Goal: Task Accomplishment & Management: Manage account settings

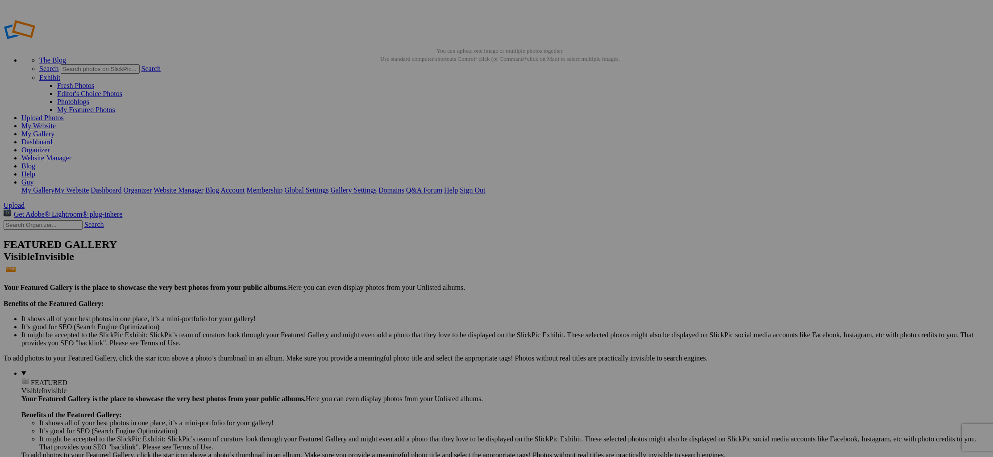
click at [424, 275] on span "Close" at bounding box center [416, 279] width 16 height 8
click at [415, 262] on span "Yes" at bounding box center [410, 263] width 10 height 8
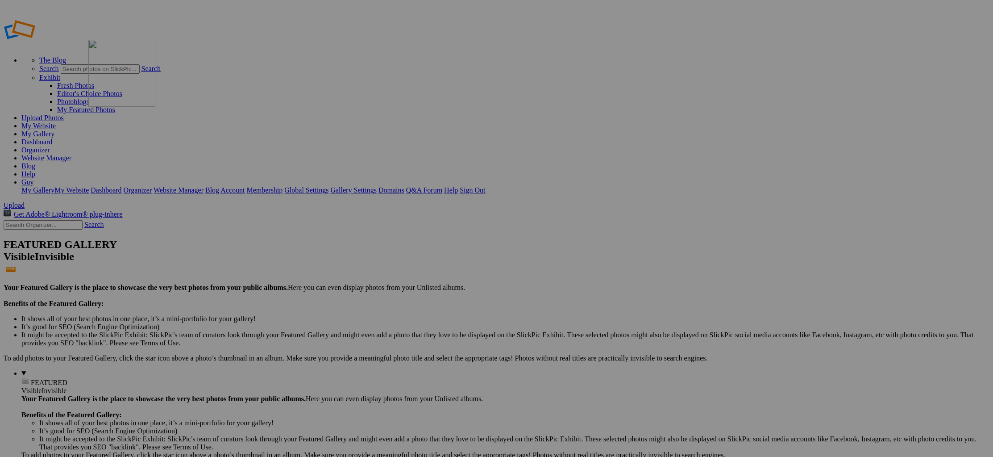
drag, startPoint x: 216, startPoint y: 89, endPoint x: 218, endPoint y: 104, distance: 14.8
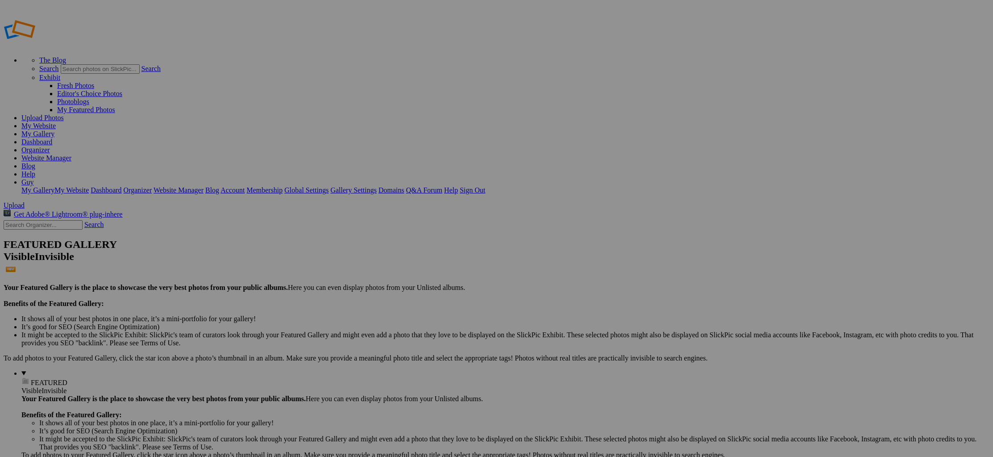
click at [415, 263] on span "Yes" at bounding box center [410, 263] width 10 height 8
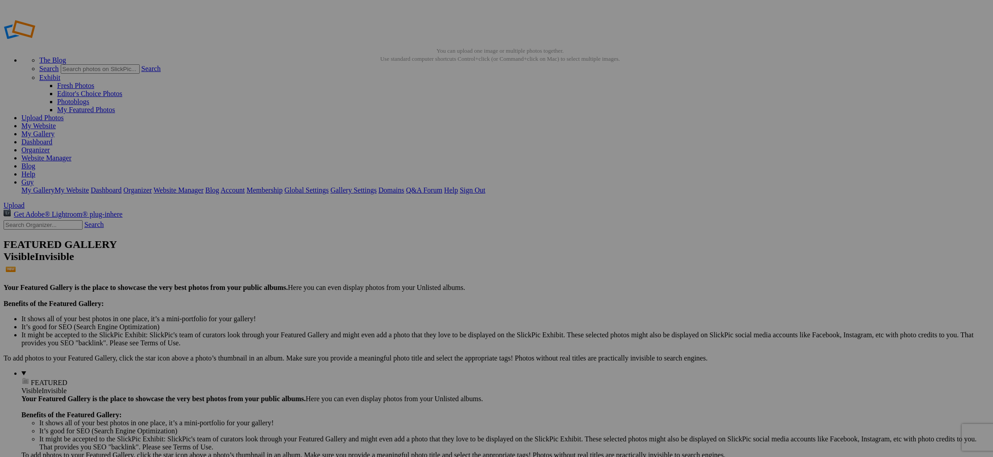
click at [415, 262] on span "Yes" at bounding box center [410, 263] width 10 height 8
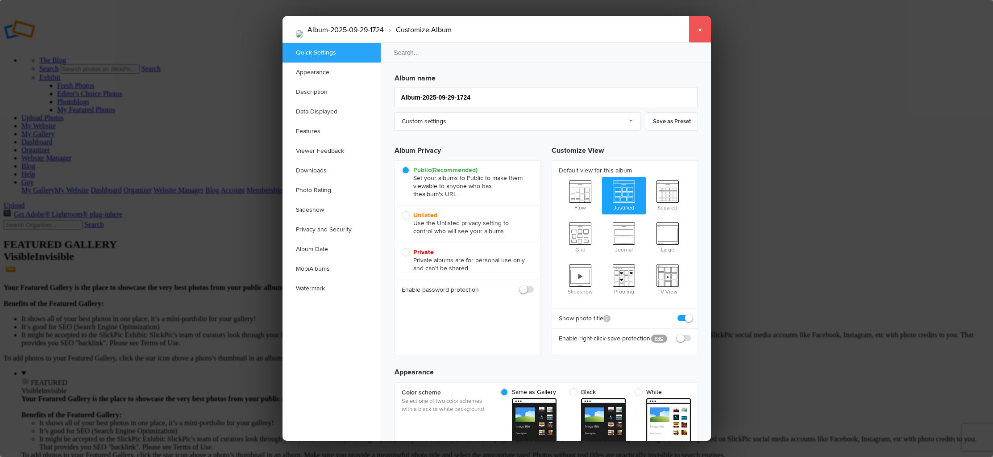
click at [699, 28] on link "×" at bounding box center [700, 29] width 22 height 27
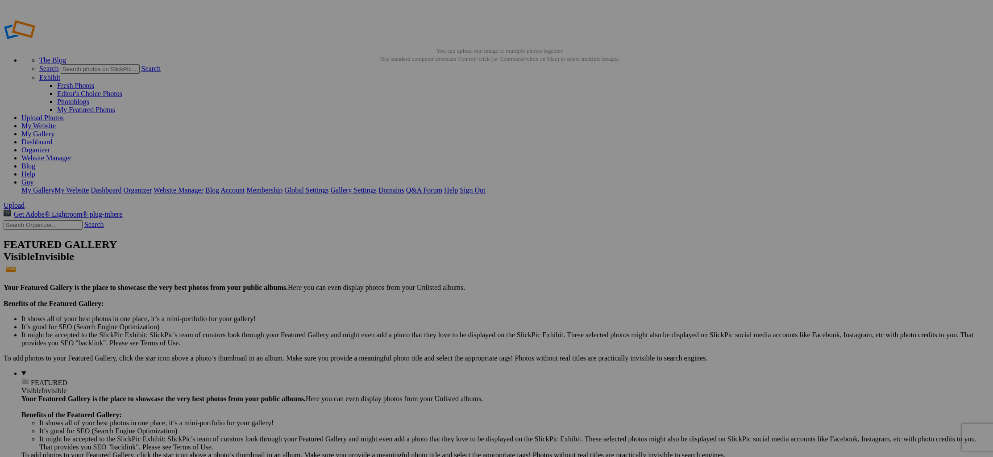
click at [415, 262] on span "Yes" at bounding box center [410, 263] width 10 height 8
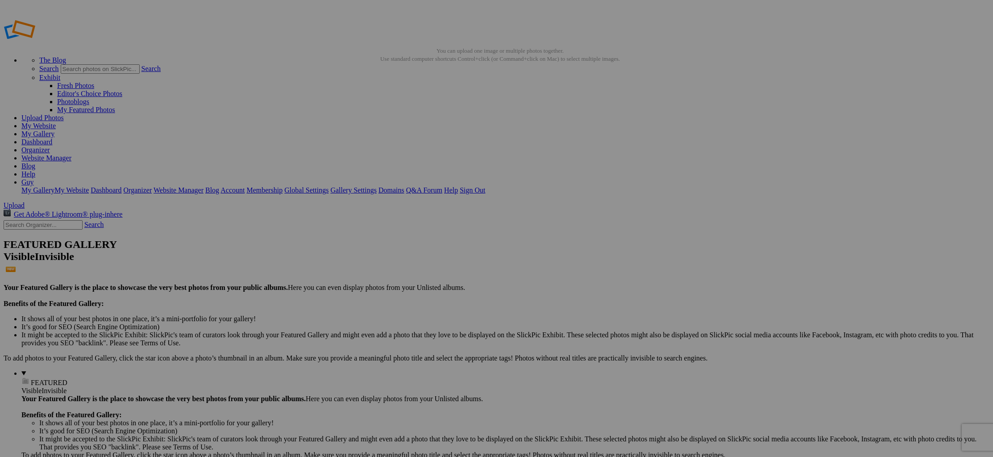
click at [415, 261] on span "Yes" at bounding box center [410, 263] width 10 height 8
drag, startPoint x: 127, startPoint y: 203, endPoint x: 661, endPoint y: 291, distance: 540.5
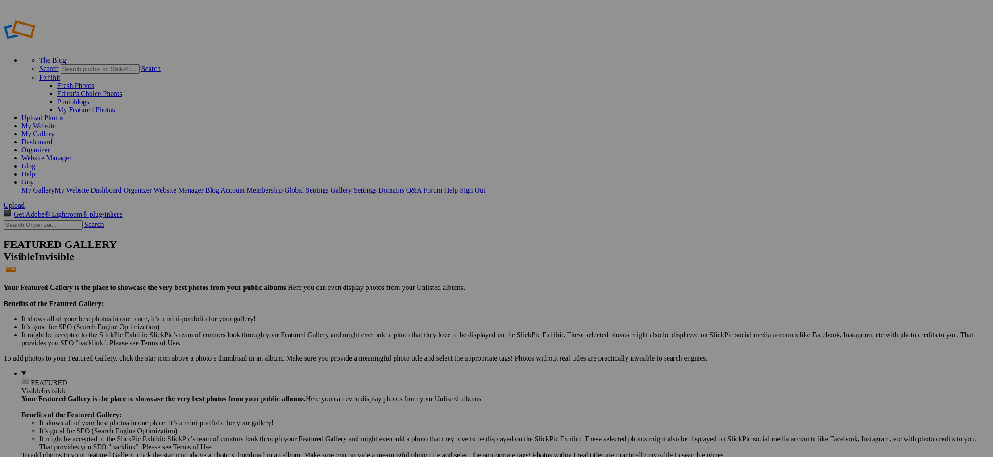
click at [424, 275] on span "Close" at bounding box center [416, 279] width 16 height 8
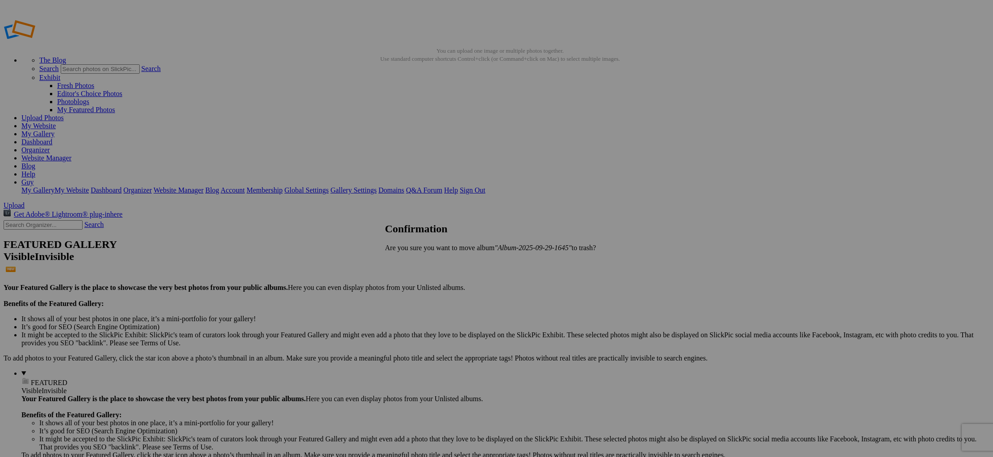
click at [415, 262] on link "Yes" at bounding box center [410, 263] width 10 height 8
click at [415, 262] on span "Yes" at bounding box center [410, 263] width 10 height 8
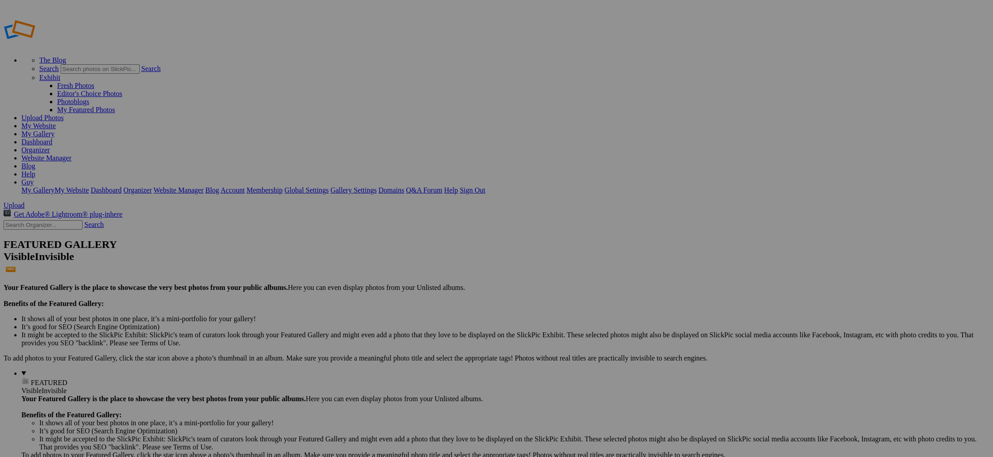
click at [415, 262] on span "Yes" at bounding box center [410, 263] width 10 height 8
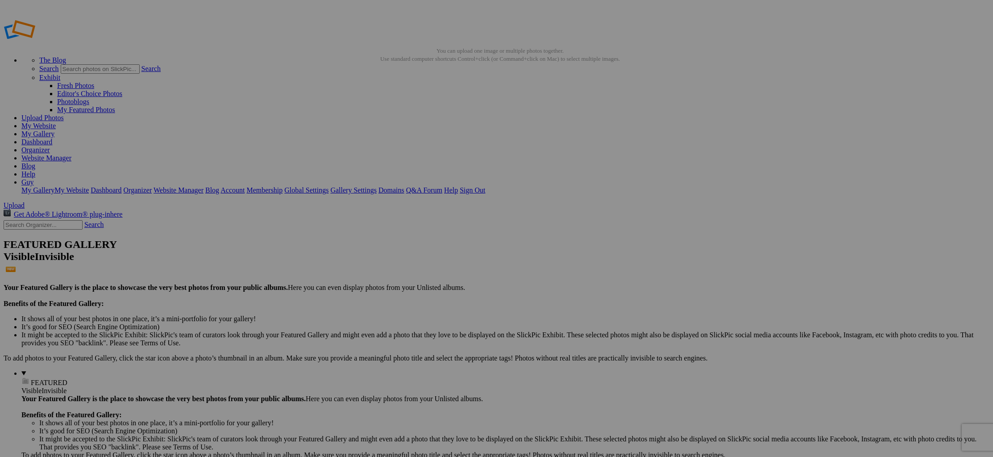
click at [415, 264] on span "Yes" at bounding box center [410, 263] width 10 height 8
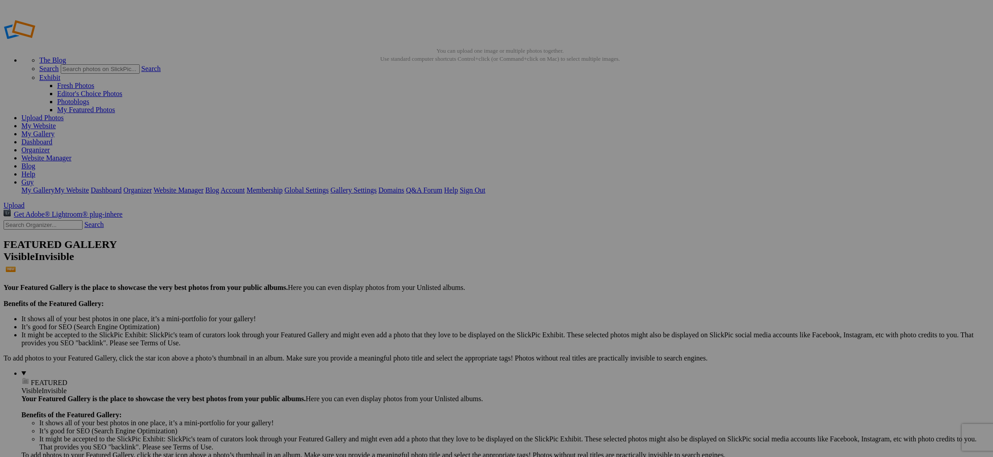
click at [415, 262] on link "Yes" at bounding box center [410, 263] width 10 height 8
click at [398, 273] on span "Cancel" at bounding box center [389, 277] width 20 height 8
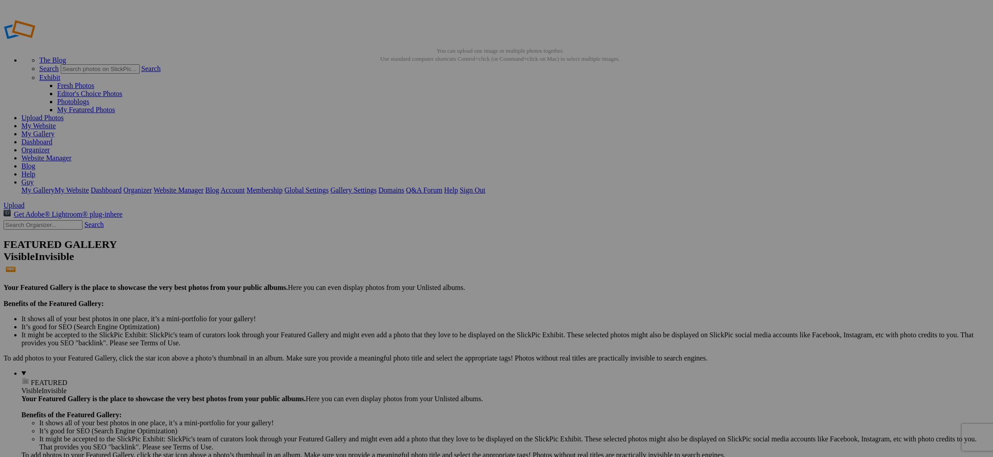
scroll to position [0, 0]
click at [415, 264] on span "Yes" at bounding box center [410, 263] width 10 height 8
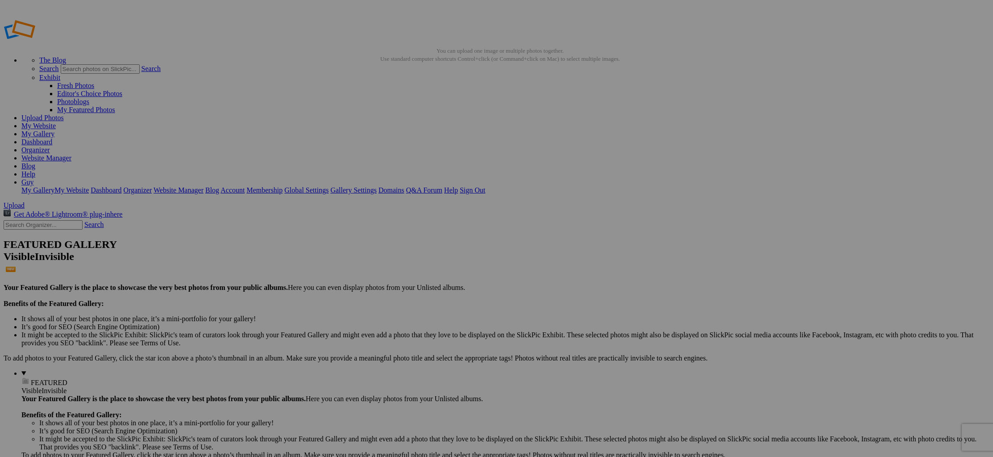
click at [415, 262] on span "Yes" at bounding box center [410, 263] width 10 height 8
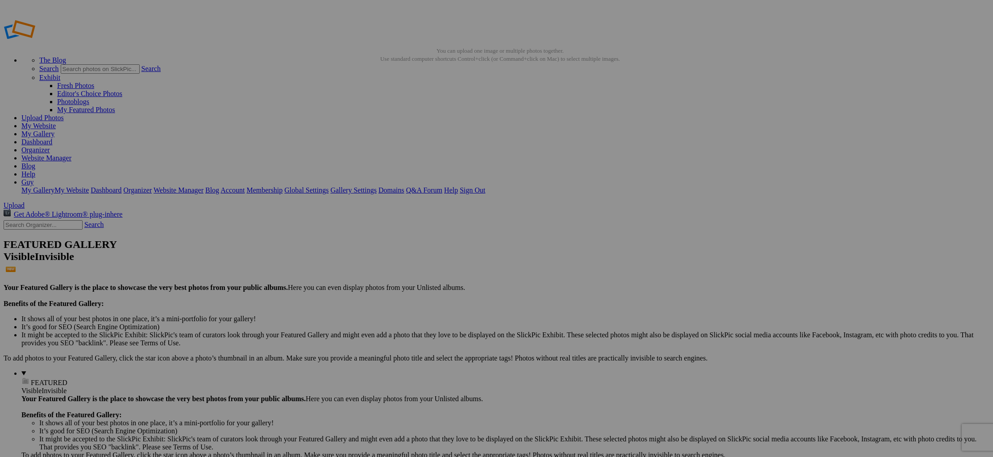
click at [415, 262] on span "Yes" at bounding box center [410, 263] width 10 height 8
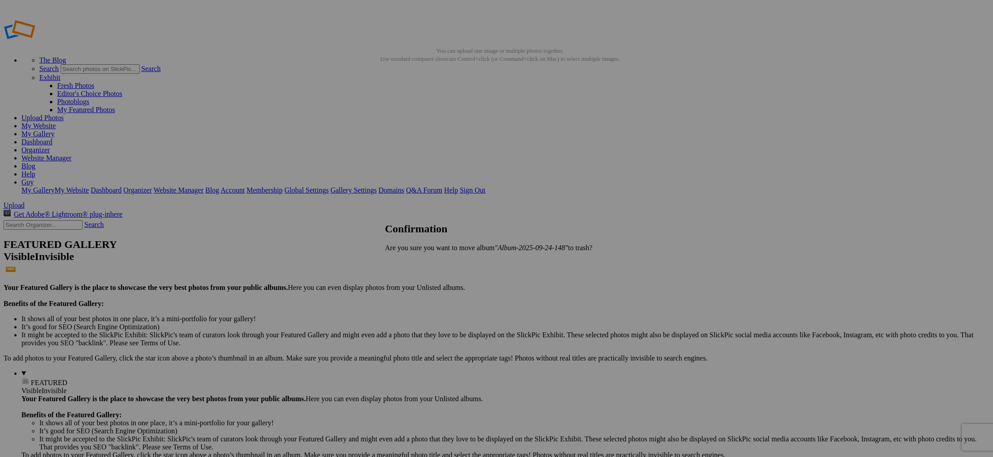
drag, startPoint x: 600, startPoint y: 263, endPoint x: 584, endPoint y: 258, distance: 16.9
click at [415, 263] on span "Yes" at bounding box center [410, 263] width 10 height 8
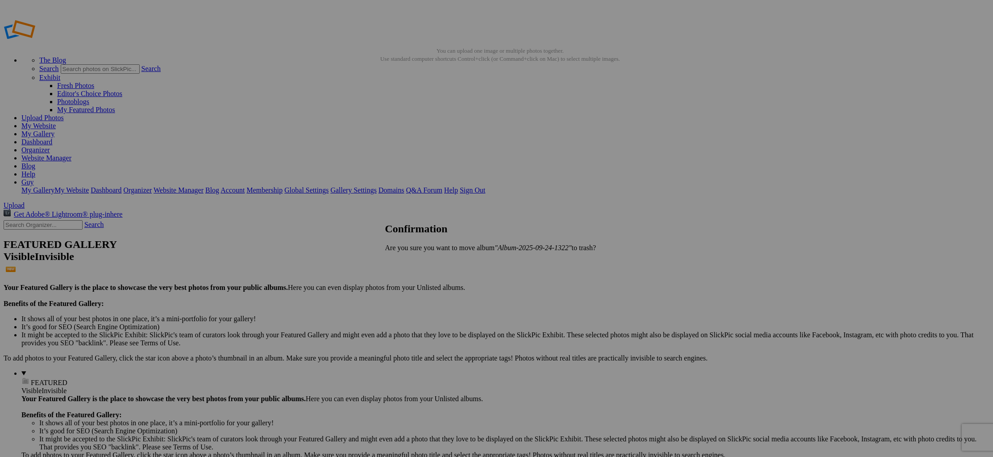
click at [415, 262] on span "Yes" at bounding box center [410, 263] width 10 height 8
click at [415, 261] on span "Yes" at bounding box center [410, 263] width 10 height 8
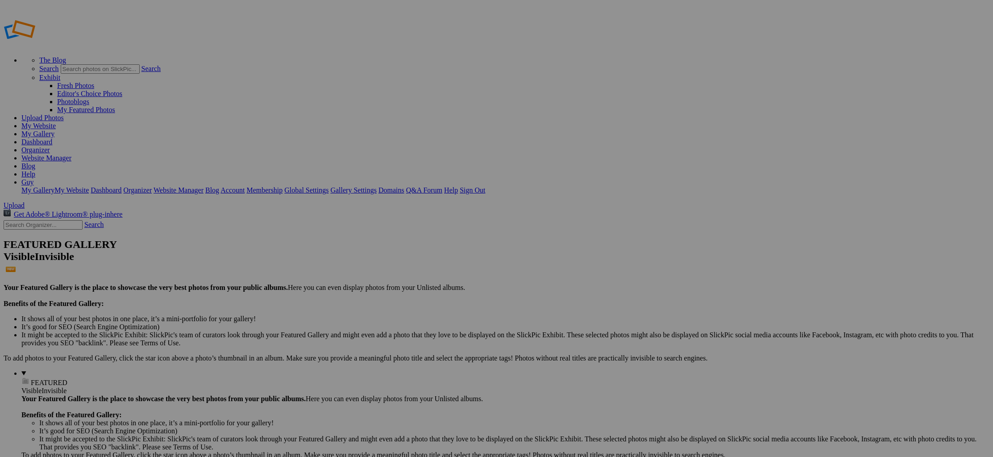
click at [415, 264] on span "Yes" at bounding box center [410, 263] width 10 height 8
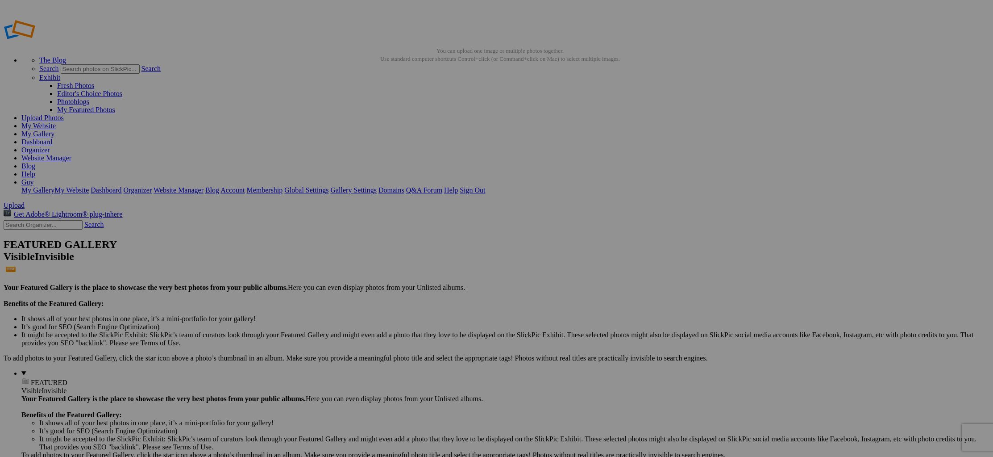
click at [415, 262] on span "Yes" at bounding box center [410, 263] width 10 height 8
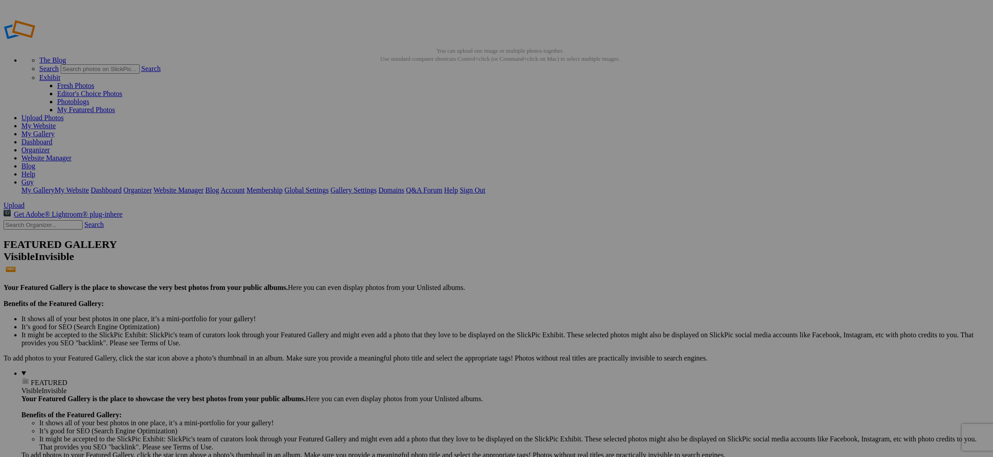
click at [415, 262] on span "Yes" at bounding box center [410, 263] width 10 height 8
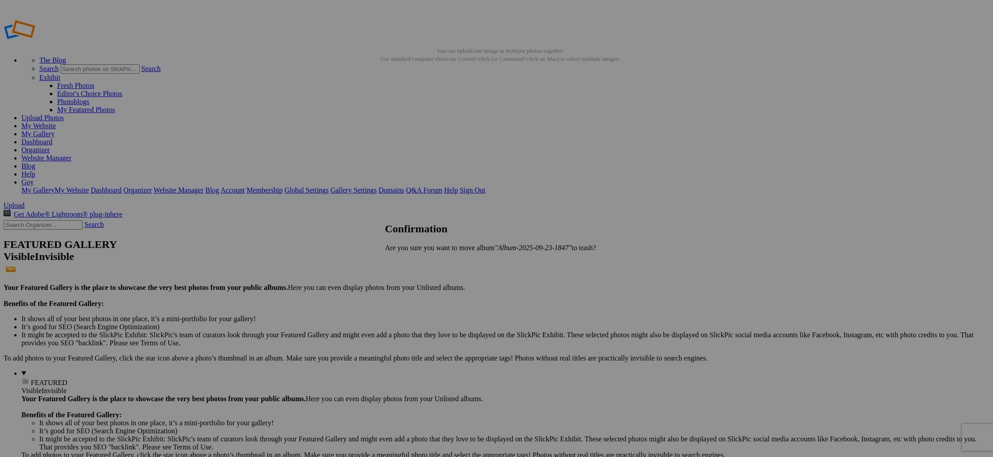
click at [415, 261] on span "Yes" at bounding box center [410, 263] width 10 height 8
click at [415, 262] on span "Yes" at bounding box center [410, 263] width 10 height 8
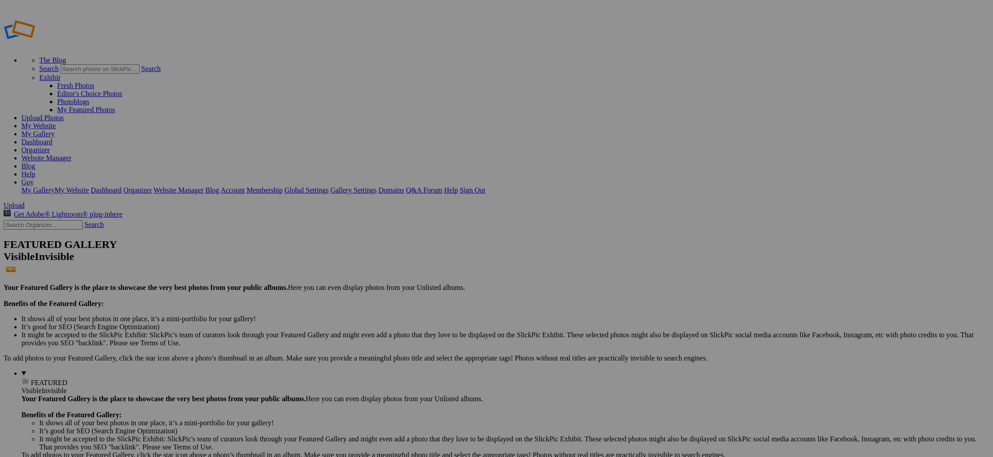
click at [415, 262] on span "Yes" at bounding box center [410, 263] width 10 height 8
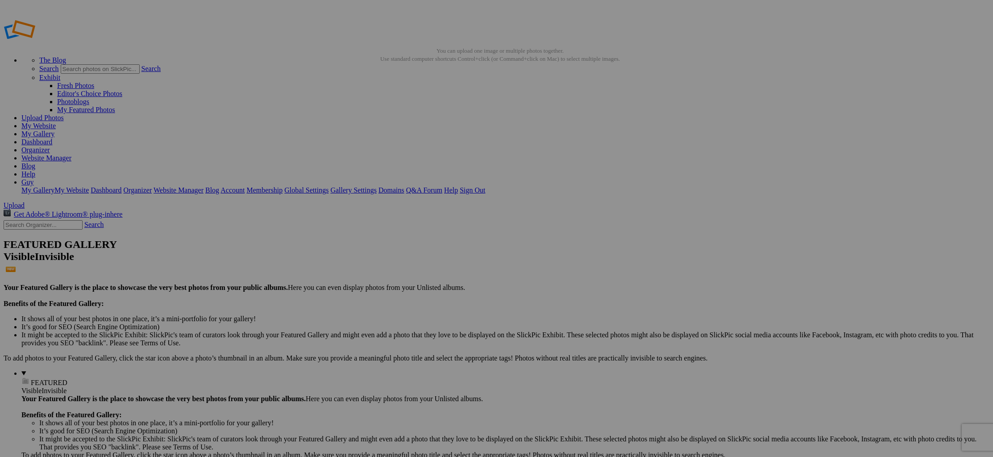
click at [415, 264] on span "Yes" at bounding box center [410, 263] width 10 height 8
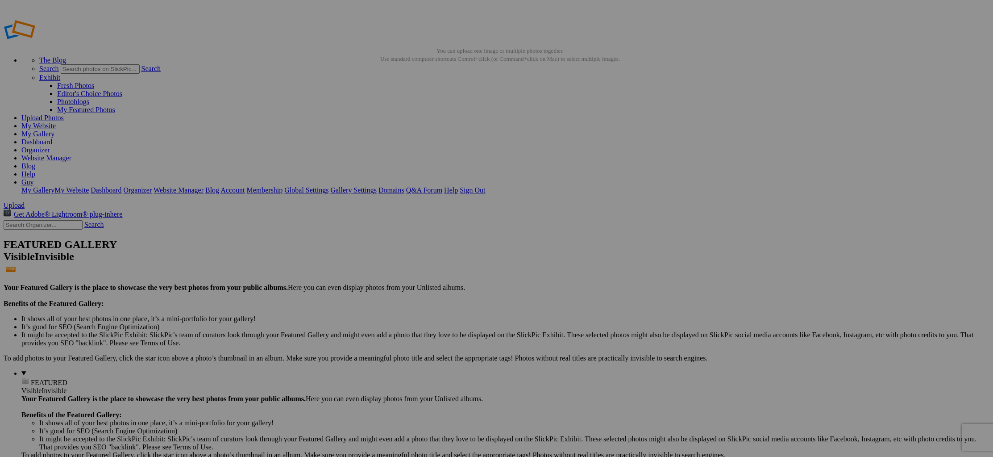
click at [415, 260] on span "Yes" at bounding box center [410, 263] width 10 height 8
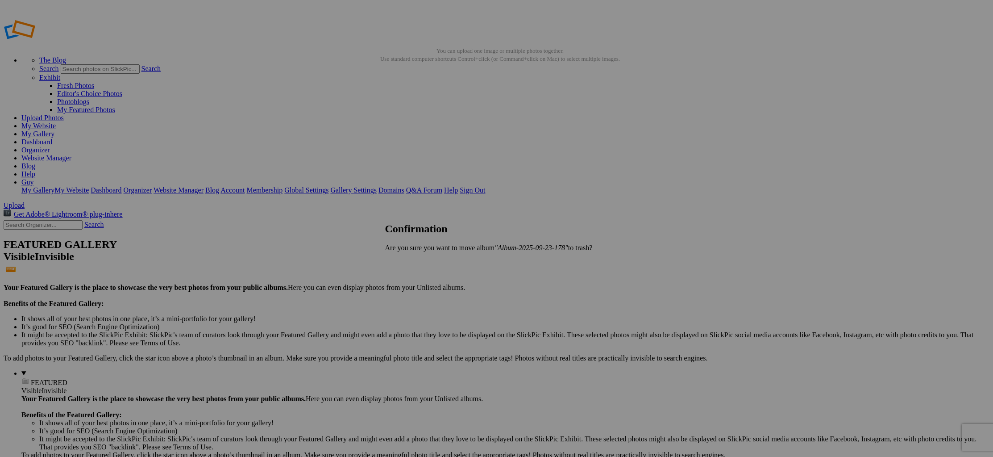
click at [415, 259] on span "Yes" at bounding box center [410, 263] width 10 height 8
click at [415, 260] on span "Yes" at bounding box center [410, 263] width 10 height 8
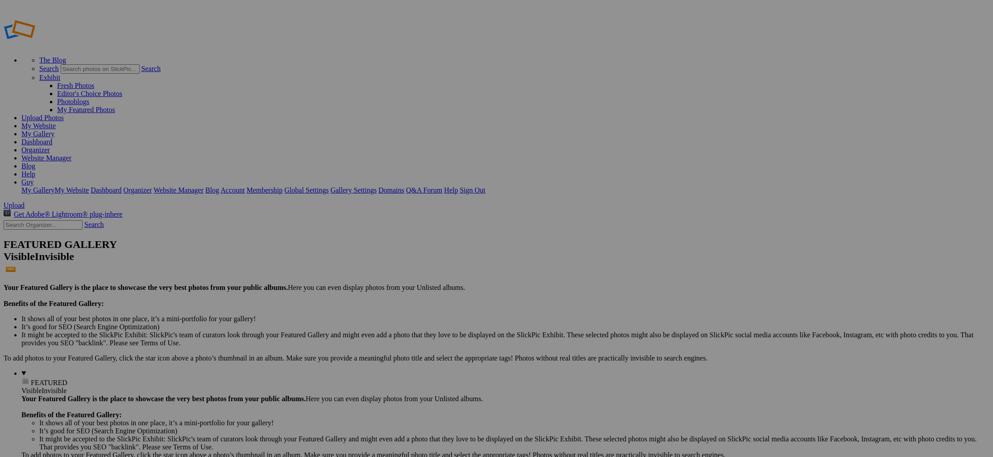
drag, startPoint x: 250, startPoint y: 171, endPoint x: 210, endPoint y: 171, distance: 40.2
type input "P"
type input "[PERSON_NAME]'s Portfolio"
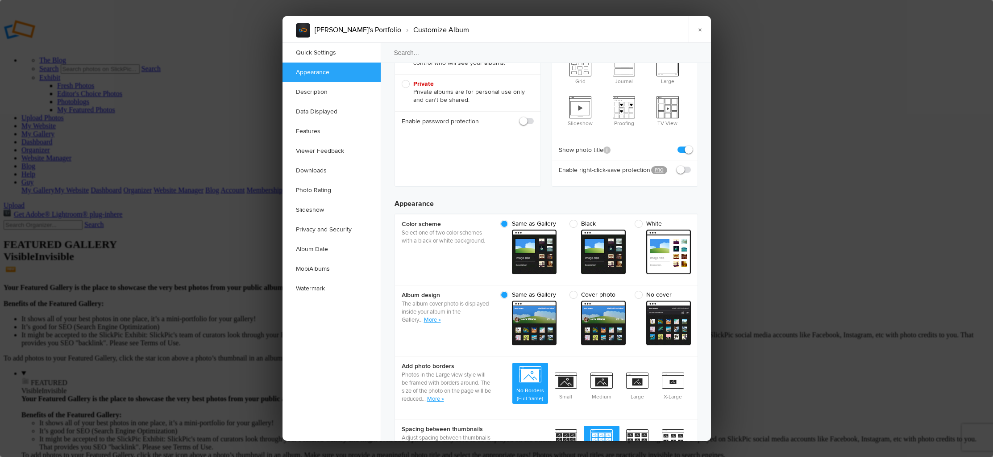
scroll to position [169, 0]
click at [599, 290] on span "Cover photo" at bounding box center [596, 294] width 52 height 8
click at [625, 290] on input "Cover photo cover From gallery - dark" at bounding box center [625, 290] width 0 height 0
radio input "true"
click at [574, 290] on span "Cover photo" at bounding box center [596, 294] width 52 height 8
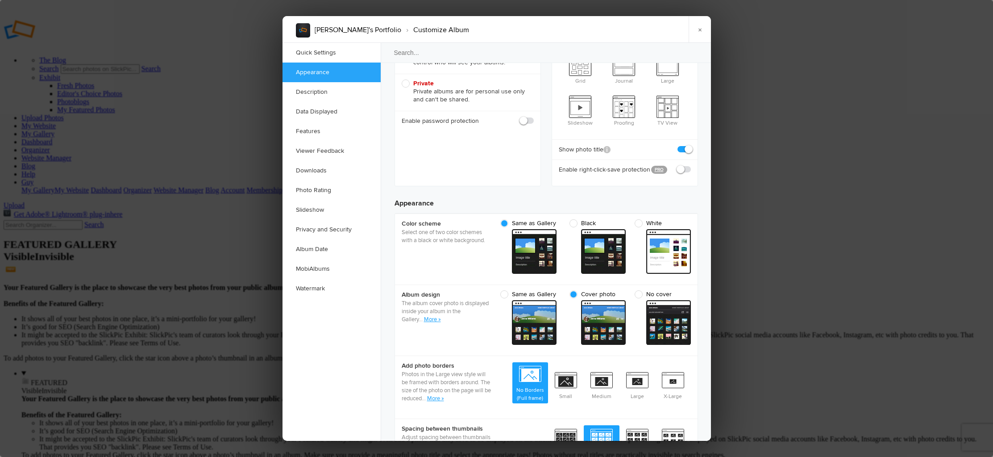
click at [625, 290] on input "Cover photo cover From gallery - dark" at bounding box center [625, 290] width 0 height 0
click at [596, 290] on span "Cover photo" at bounding box center [596, 294] width 52 height 8
click at [625, 290] on input "Cover photo cover From gallery - dark" at bounding box center [625, 290] width 0 height 0
click at [507, 290] on span "Same as Gallery" at bounding box center [528, 294] width 56 height 8
click at [560, 290] on input "Same as Gallery cover From gallery - dark" at bounding box center [560, 290] width 0 height 0
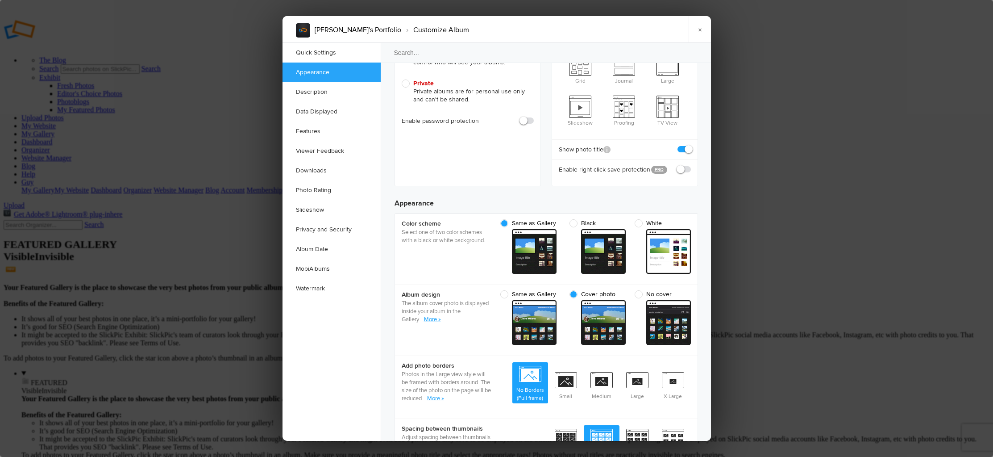
radio input "true"
click at [575, 290] on span "Cover photo" at bounding box center [596, 294] width 52 height 8
click at [625, 290] on input "Cover photo cover From gallery - dark" at bounding box center [625, 290] width 0 height 0
radio input "true"
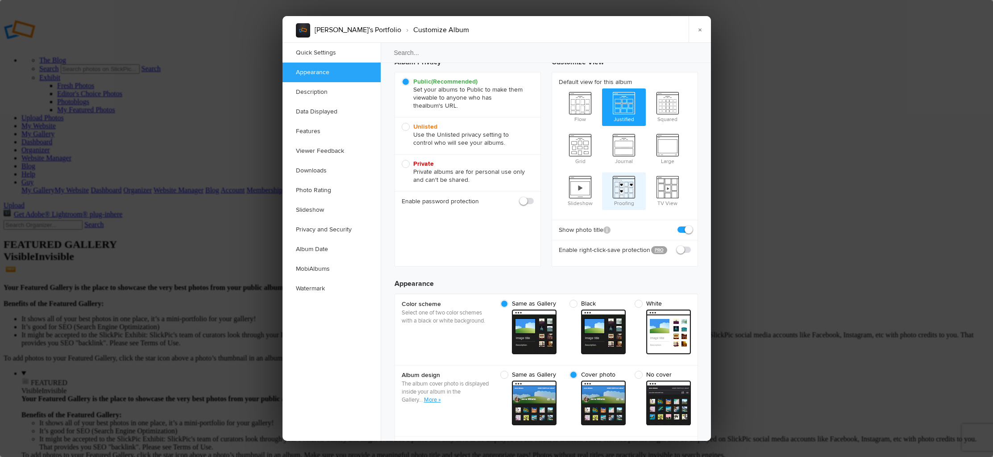
scroll to position [0, 0]
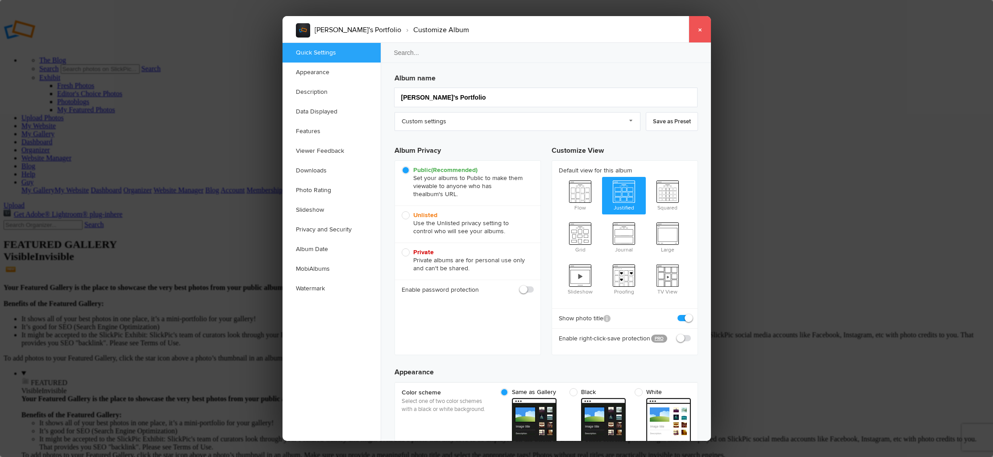
click at [702, 29] on link "×" at bounding box center [700, 29] width 22 height 27
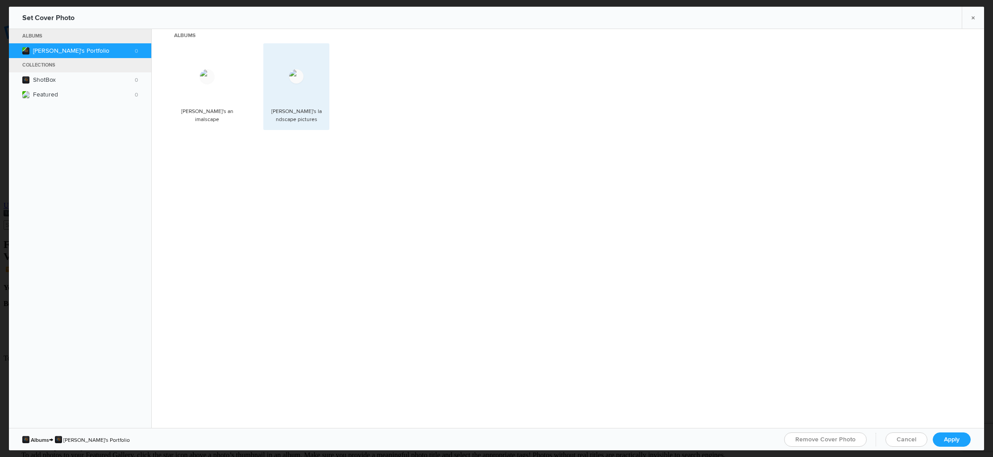
click at [304, 79] on img at bounding box center [296, 76] width 14 height 14
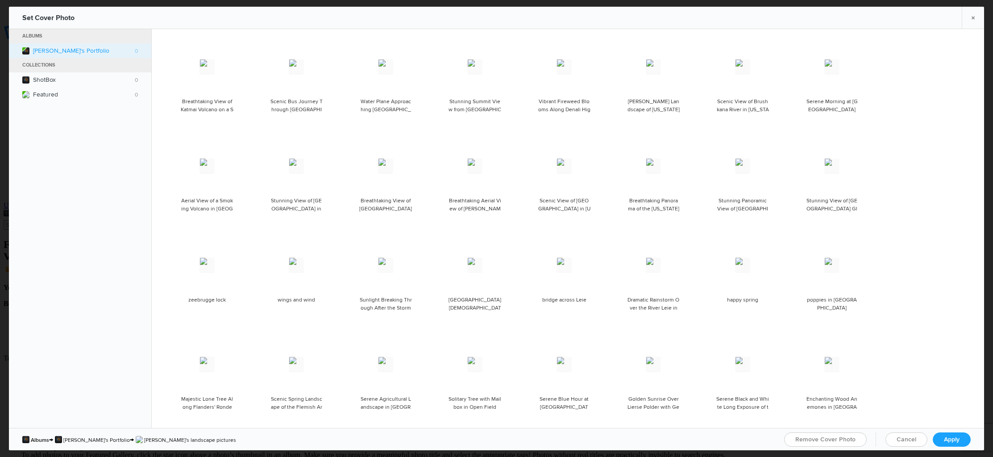
click at [125, 49] on b "Guy's Portfolio 0" at bounding box center [85, 51] width 105 height 8
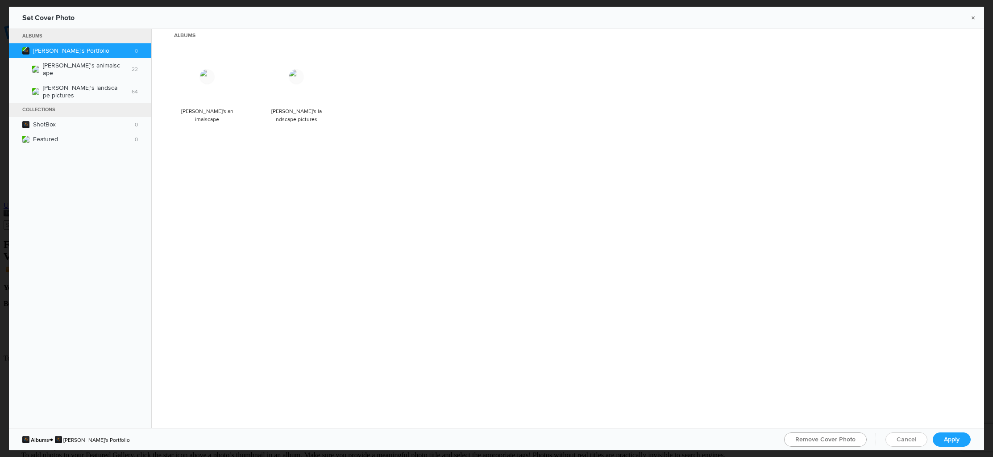
click at [831, 440] on span "Remove Cover Photo" at bounding box center [825, 439] width 60 height 8
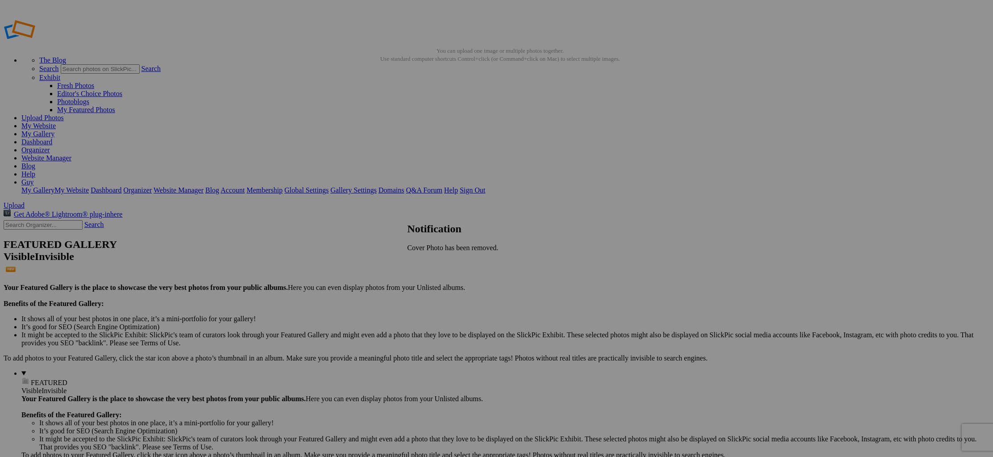
click at [418, 262] on span "OK" at bounding box center [413, 263] width 10 height 8
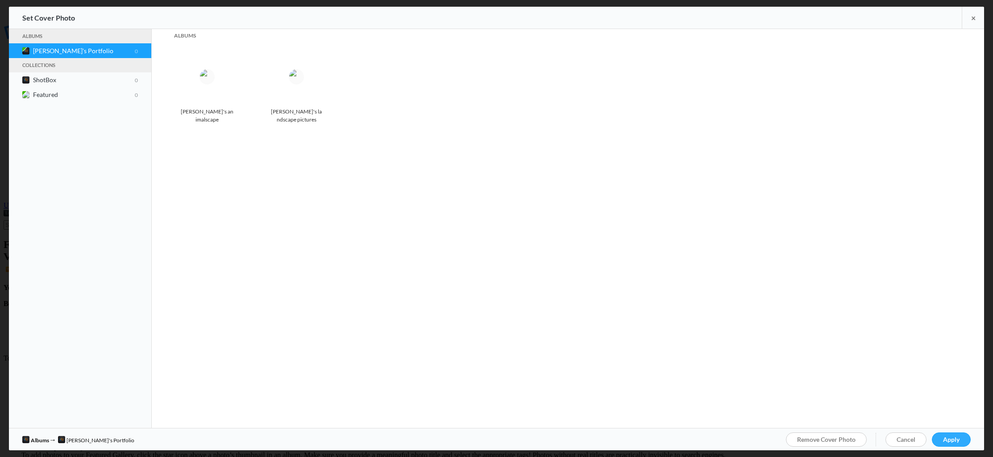
click at [952, 438] on span "Apply" at bounding box center [951, 439] width 17 height 8
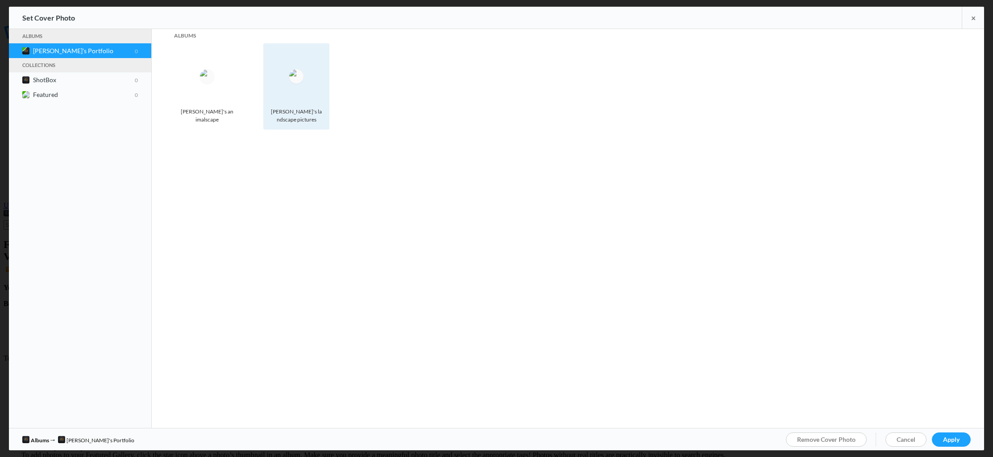
click at [299, 74] on img at bounding box center [296, 76] width 14 height 14
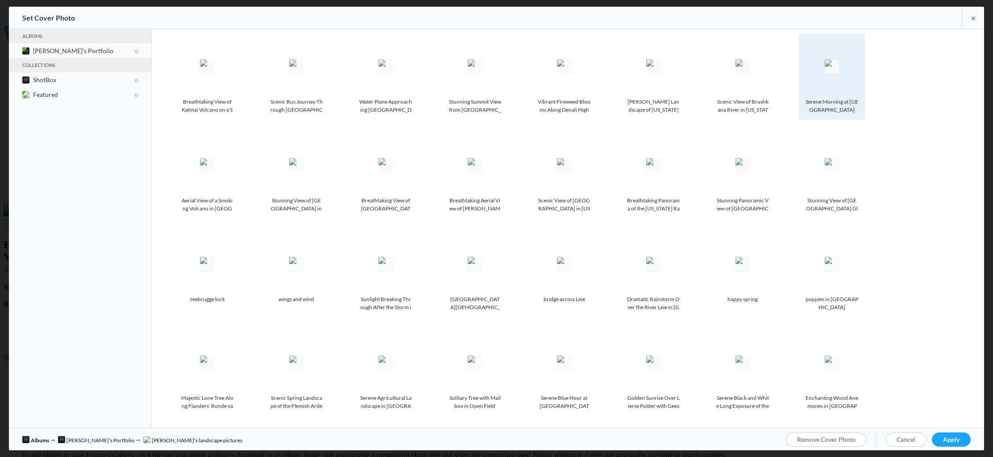
click at [831, 67] on img at bounding box center [832, 66] width 14 height 14
click at [387, 256] on span "Ok" at bounding box center [383, 253] width 9 height 8
click at [952, 437] on span "Apply" at bounding box center [951, 439] width 17 height 8
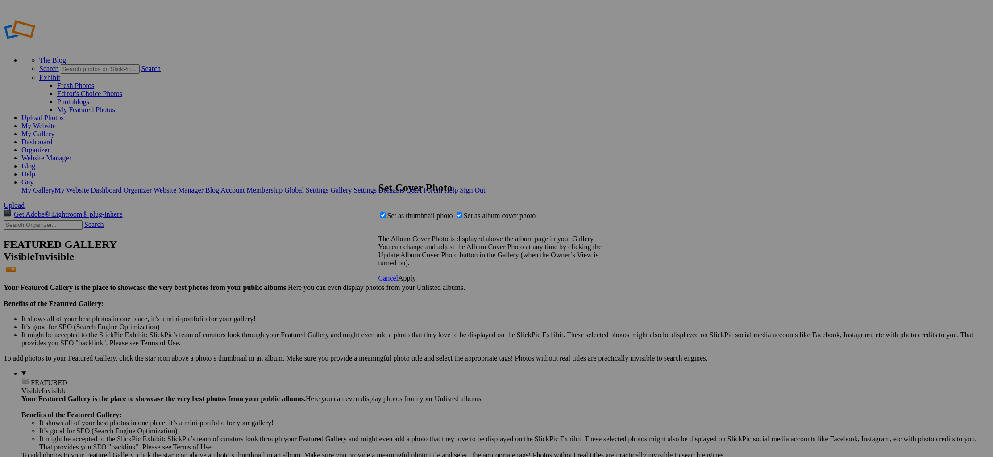
click at [416, 282] on span "Apply" at bounding box center [407, 278] width 18 height 8
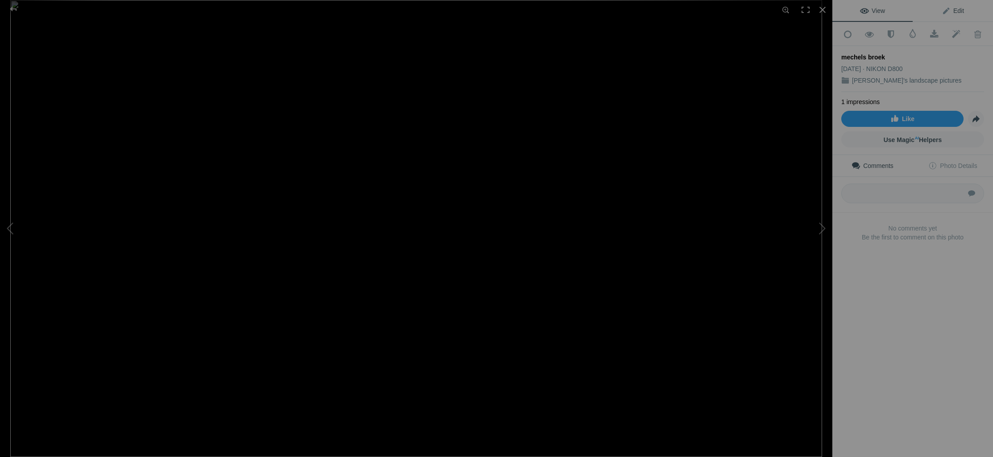
click at [957, 12] on span "Edit" at bounding box center [953, 10] width 22 height 7
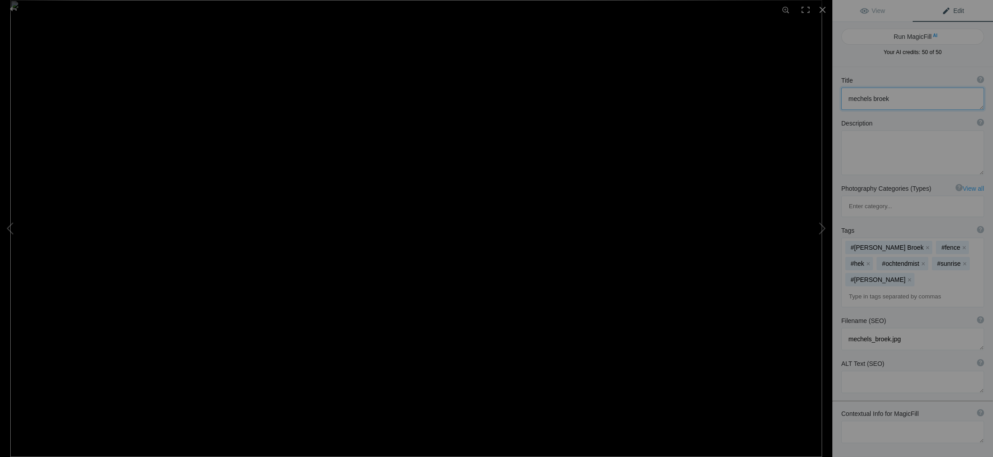
drag, startPoint x: 892, startPoint y: 99, endPoint x: 835, endPoint y: 98, distance: 56.7
click at [838, 97] on div "Title ? Photo title is one of the highest used Search Engine ranking criteria a…" at bounding box center [912, 92] width 161 height 43
type textarea "J"
type textarea "Gateway to the light?"
click at [889, 141] on textarea at bounding box center [912, 152] width 143 height 45
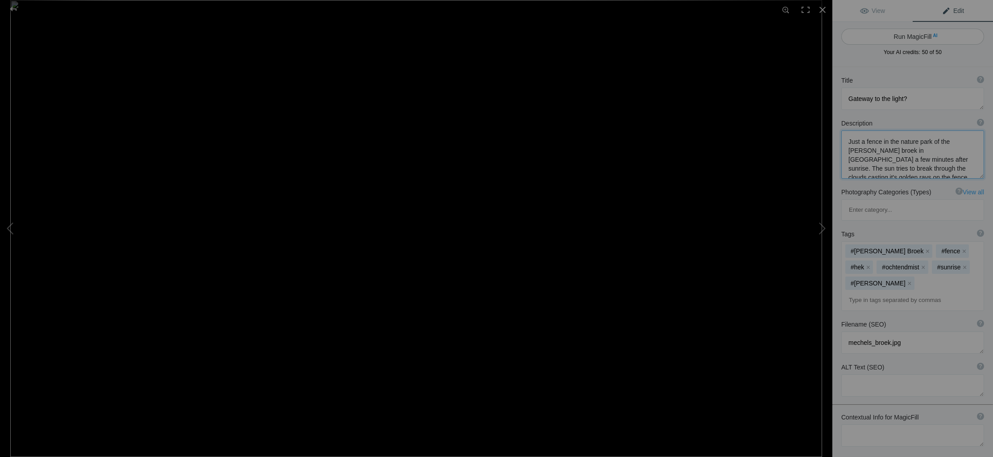
type textarea "Just a fence in the nature park of the Mechels broek in Flanders a few minutes …"
click at [920, 35] on button "Run MagicFill AI" at bounding box center [912, 37] width 143 height 16
type textarea "Sunrise Glow Through a Rustic Fence in Mechels Broek"
type textarea "Experience the serene beauty of nature at Mechels Broek, Flanders, where a rust…"
type textarea "sunrise-glow-rustic-fence-mechels-broek.jpg"
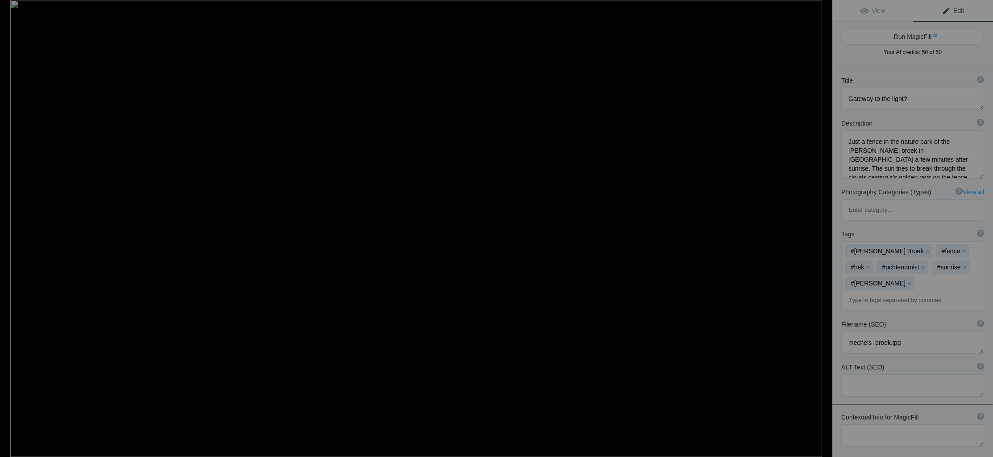
type textarea "A rustic wooden fence in Mechels Broek, Flanders, illuminated by golden sunrise…"
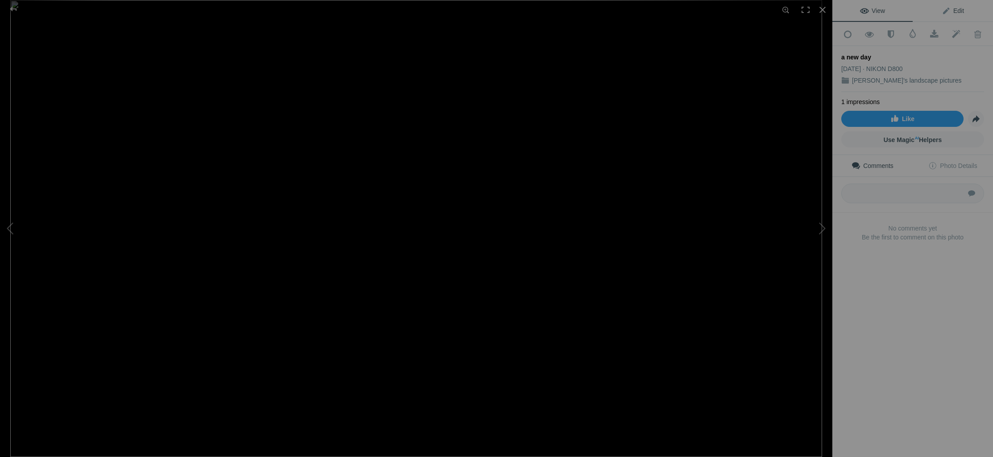
click at [955, 8] on span "Edit" at bounding box center [953, 10] width 22 height 7
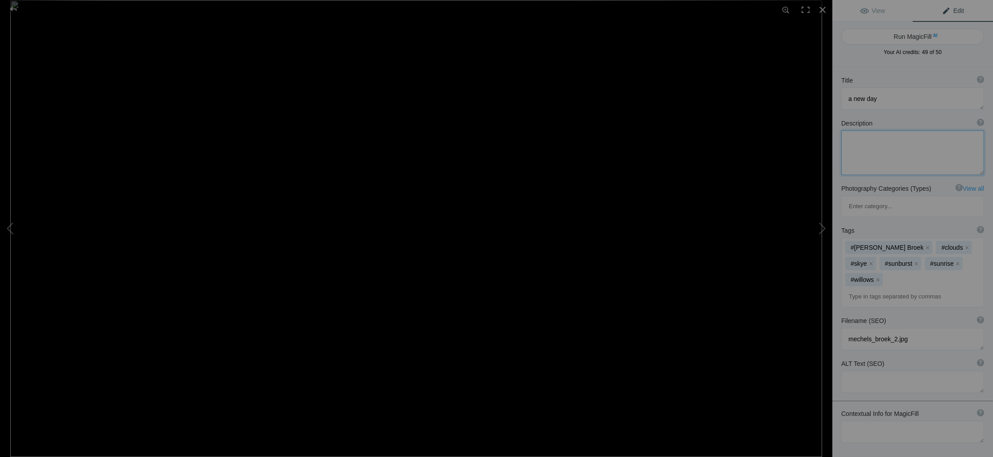
click at [871, 142] on textarea at bounding box center [912, 152] width 143 height 45
type textarea "A sunrise above the Mechels Broek, a nature park near Mechelen in Flanders. In …"
click at [912, 34] on button "Run MagicFill AI" at bounding box center [912, 37] width 143 height 16
type textarea "Stunning Sunrise Over Mechels Broek Nature Park"
type textarea "Experience the breathtaking beauty of a sunrise illuminating the Mechels Broek …"
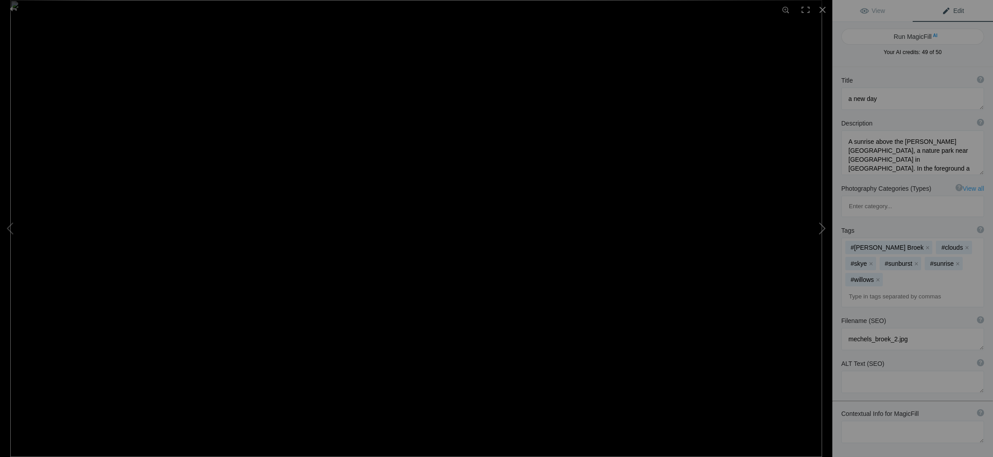
type textarea "stunning-sunrise-mechels-broek-nature-park.jpg"
type textarea "A vibrant sunrise over Mechels Broek nature park, featuring a World War II bomb…"
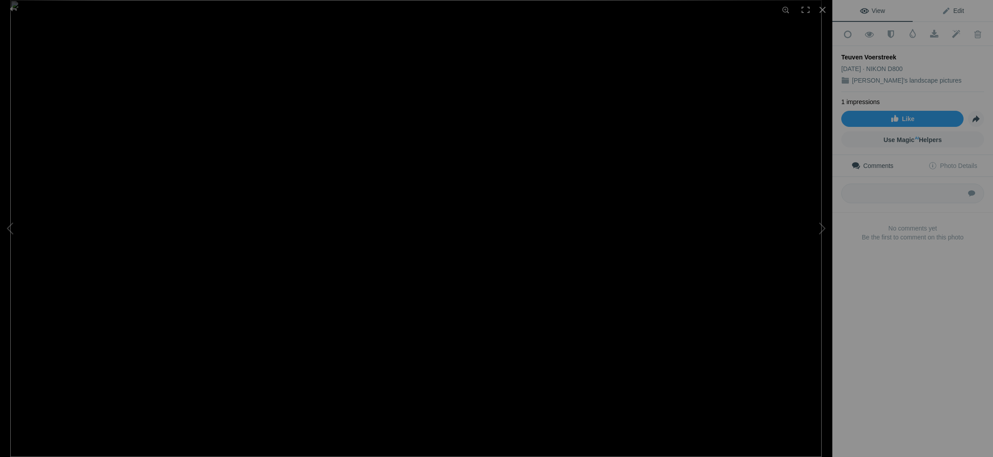
click at [960, 12] on span "Edit" at bounding box center [953, 10] width 22 height 7
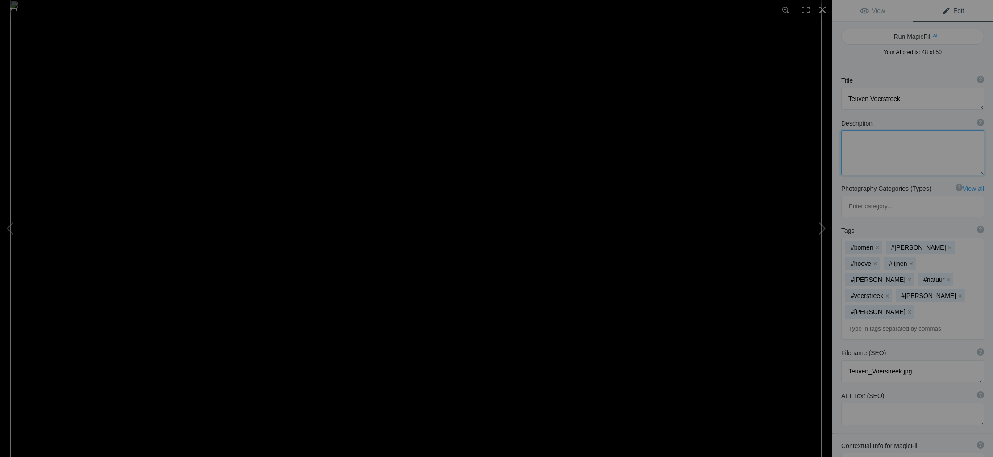
click at [890, 139] on textarea at bounding box center [912, 152] width 143 height 45
type textarea "A sunny day in the Voerstreek, Flanders . This place is famous for it's agricul…"
click at [924, 36] on button "Run MagicFill AI" at bounding box center [912, 37] width 143 height 16
type textarea "Scenic Agricultural Landscape in [GEOGRAPHIC_DATA], [GEOGRAPHIC_DATA]"
type textarea "Experience the beauty of a sunny day in Voerstreek, Flanders, often referred to…"
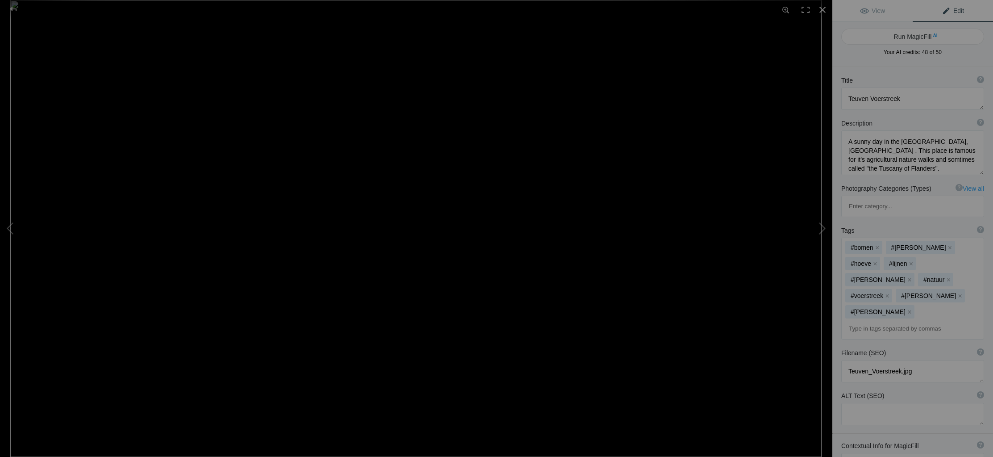
type textarea "scenic-agricultural-landscape-voerstreek-flanders.jpg"
type textarea "A sunny agricultural landscape in Voerstreek, Flanders, featuring green fields,…"
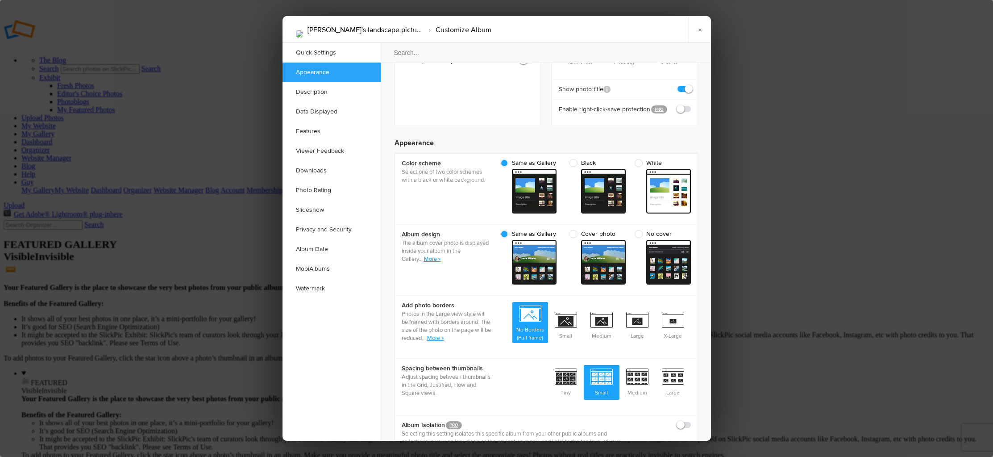
scroll to position [231, 0]
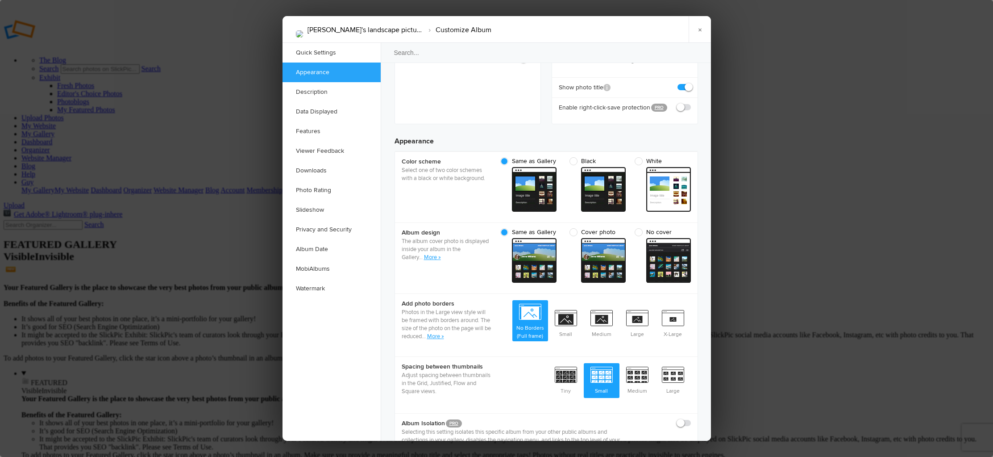
click at [574, 228] on span "Cover photo" at bounding box center [596, 232] width 52 height 8
click at [625, 228] on input "Cover photo cover From gallery - dark" at bounding box center [625, 228] width 0 height 0
radio input "true"
click at [599, 238] on span "cover From gallery - dark" at bounding box center [603, 260] width 45 height 45
click at [625, 228] on input "Cover photo cover From gallery - dark" at bounding box center [625, 228] width 0 height 0
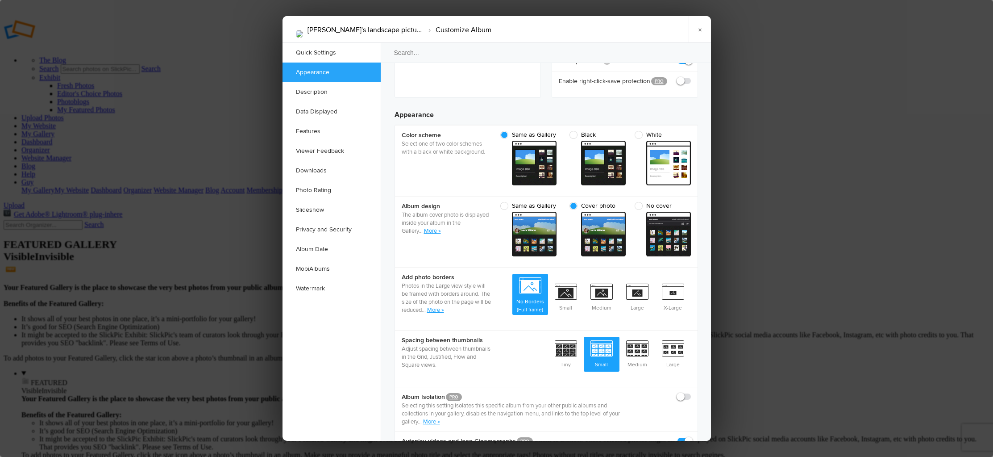
scroll to position [256, 0]
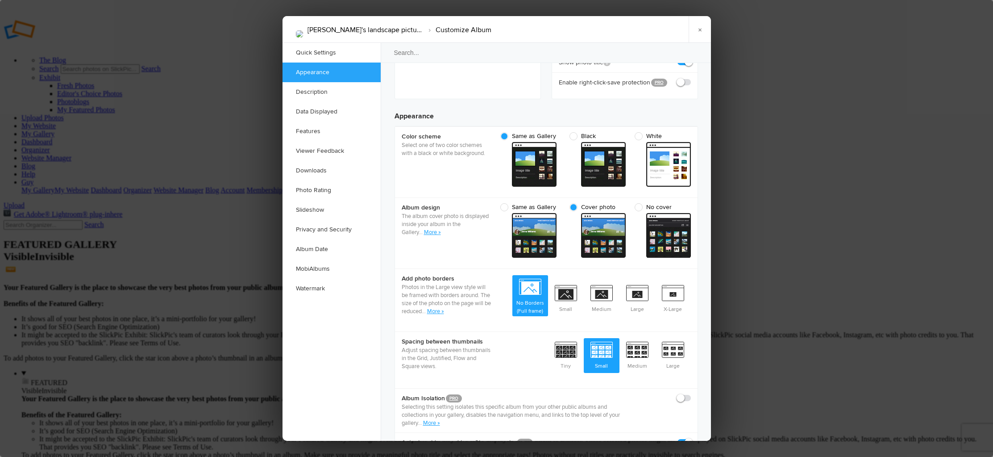
click at [435, 229] on link "More »" at bounding box center [432, 232] width 17 height 7
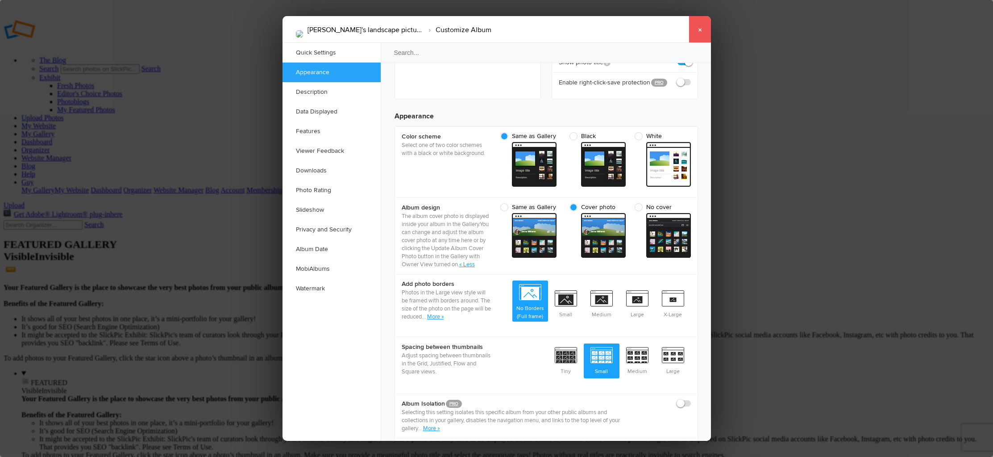
click at [702, 29] on link "×" at bounding box center [700, 29] width 22 height 27
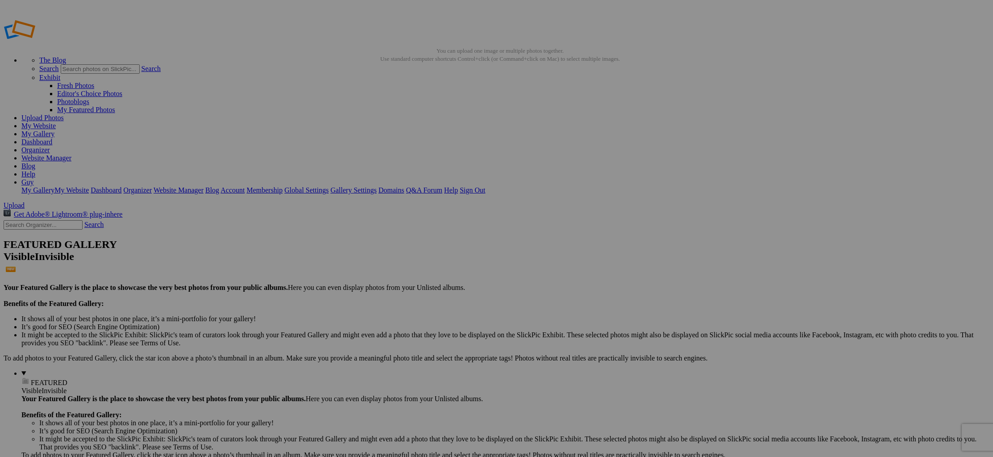
click at [424, 268] on span "Close" at bounding box center [416, 271] width 16 height 8
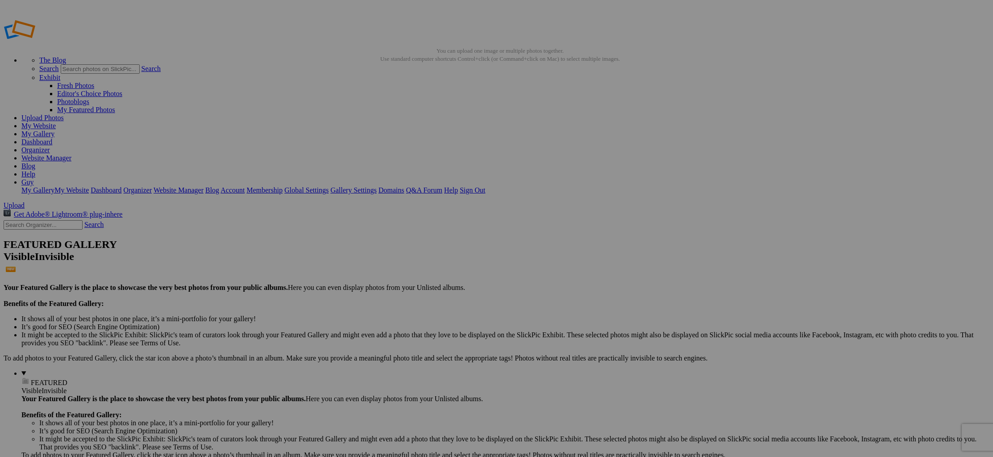
type input "[US_STATE]"
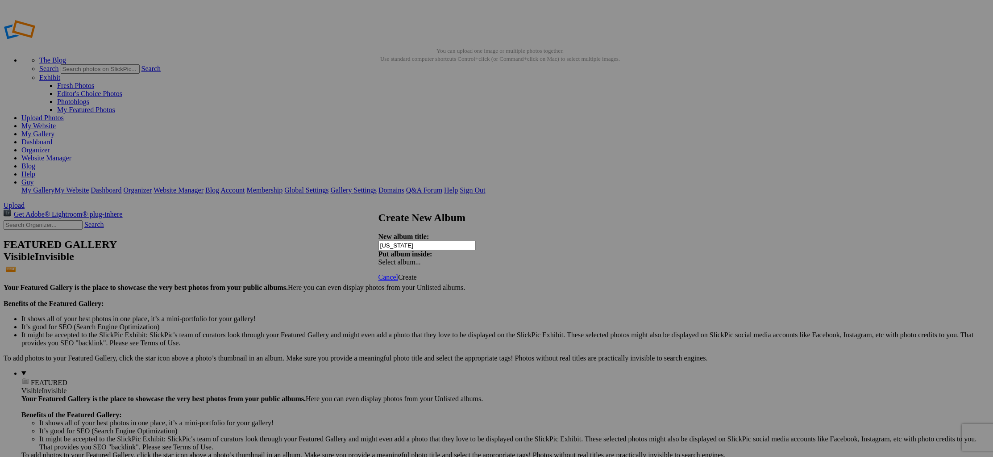
click at [417, 273] on span "Create" at bounding box center [407, 277] width 19 height 8
